Goal: Task Accomplishment & Management: Use online tool/utility

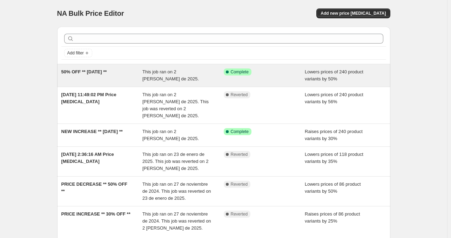
click at [171, 81] on div "This job ran on 2 [PERSON_NAME] de 2025." at bounding box center [182, 75] width 81 height 14
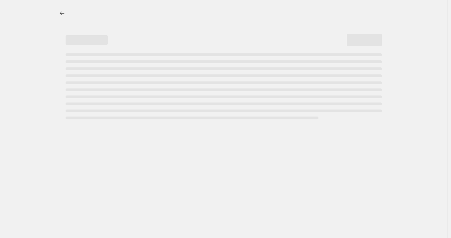
select select "percentage"
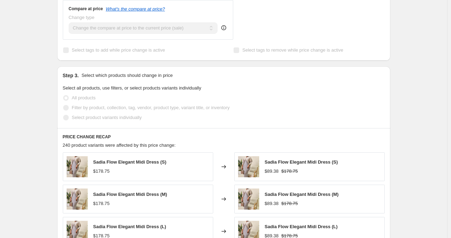
scroll to position [421, 0]
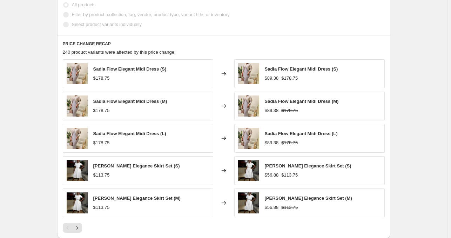
click at [130, 79] on div "$178.75" at bounding box center [129, 78] width 73 height 7
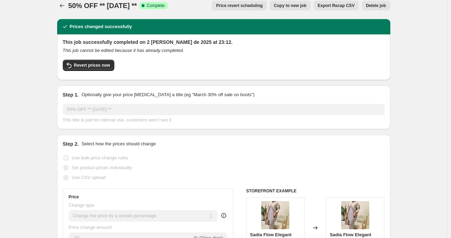
scroll to position [0, 0]
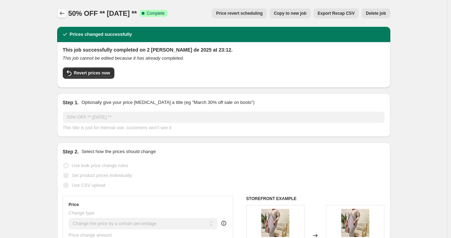
click at [60, 12] on icon "Price change jobs" at bounding box center [62, 13] width 7 height 7
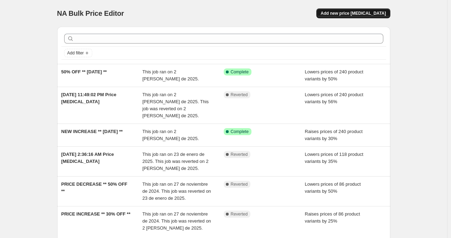
click at [348, 11] on span "Add new price [MEDICAL_DATA]" at bounding box center [353, 14] width 65 height 6
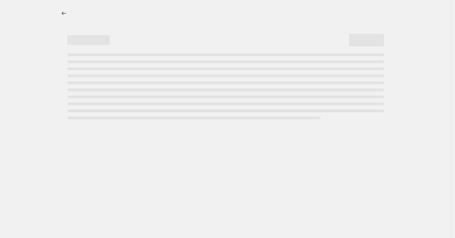
select select "percentage"
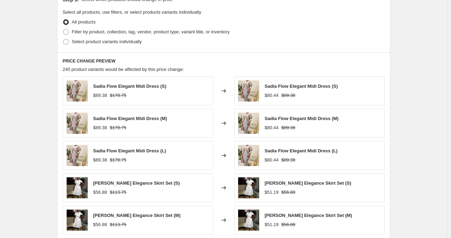
scroll to position [456, 0]
